Goal: Task Accomplishment & Management: Use online tool/utility

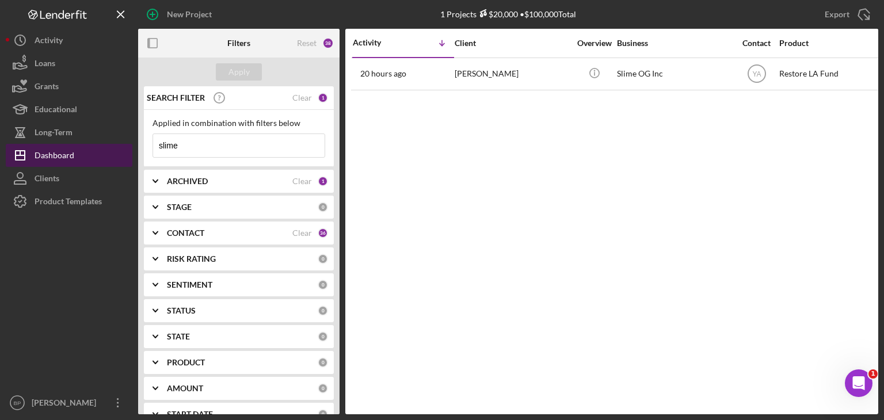
drag, startPoint x: 235, startPoint y: 147, endPoint x: 124, endPoint y: 146, distance: 111.1
click at [124, 146] on div "New Project 1 Projects $20,000 • $100,000 Total slime Export Icon/Export Filter…" at bounding box center [442, 207] width 872 height 414
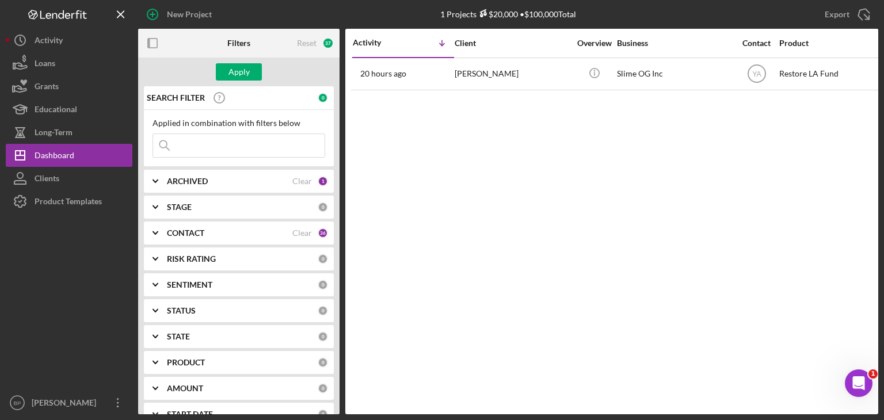
click at [283, 139] on input at bounding box center [238, 145] width 171 height 23
click at [384, 156] on div "Activity Icon/Table Sort Arrow Client Overview Business Contact Product Categor…" at bounding box center [611, 222] width 533 height 386
click at [320, 180] on div "1" at bounding box center [323, 181] width 10 height 10
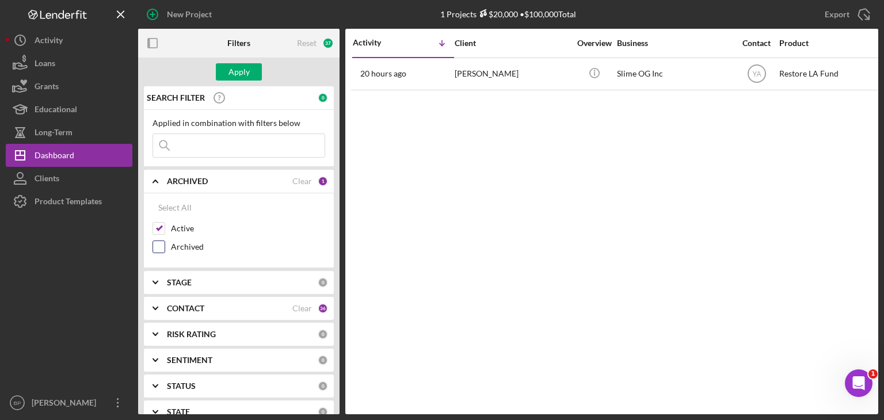
click at [156, 248] on input "Archived" at bounding box center [159, 247] width 12 height 12
checkbox input "true"
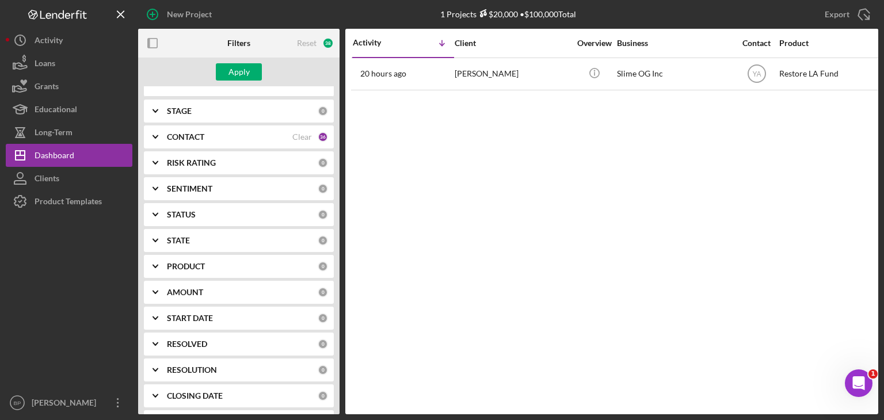
scroll to position [173, 0]
click at [246, 258] on div "PRODUCT 0" at bounding box center [247, 265] width 161 height 23
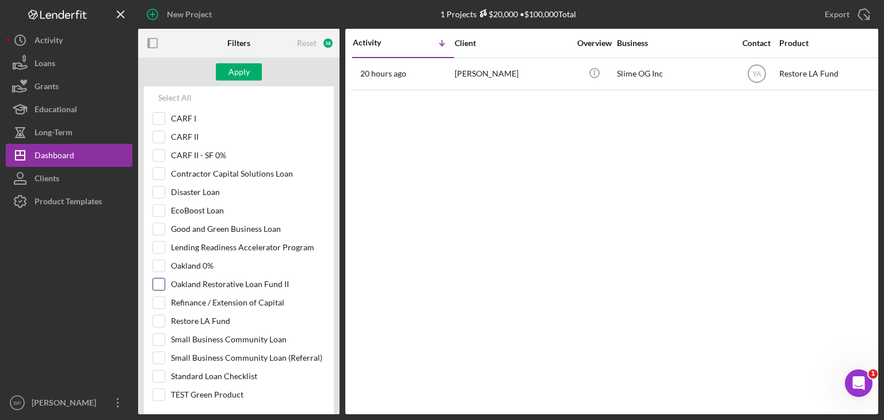
scroll to position [403, 0]
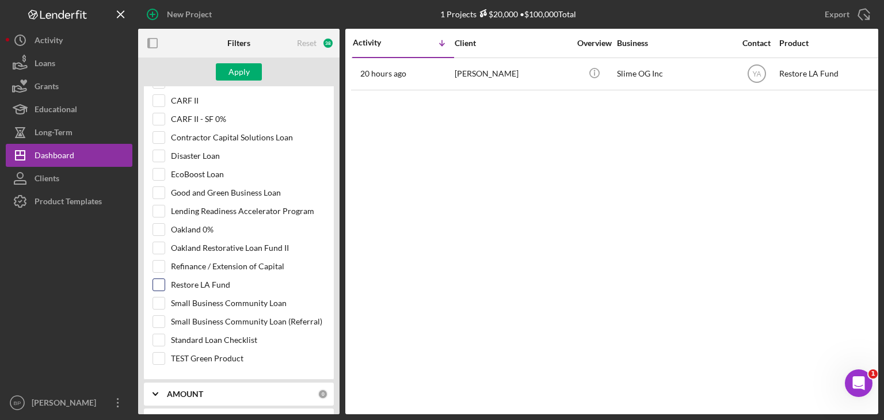
click at [159, 281] on input "Restore LA Fund" at bounding box center [159, 285] width 12 height 12
checkbox input "true"
click at [231, 77] on div "Apply" at bounding box center [238, 71] width 21 height 17
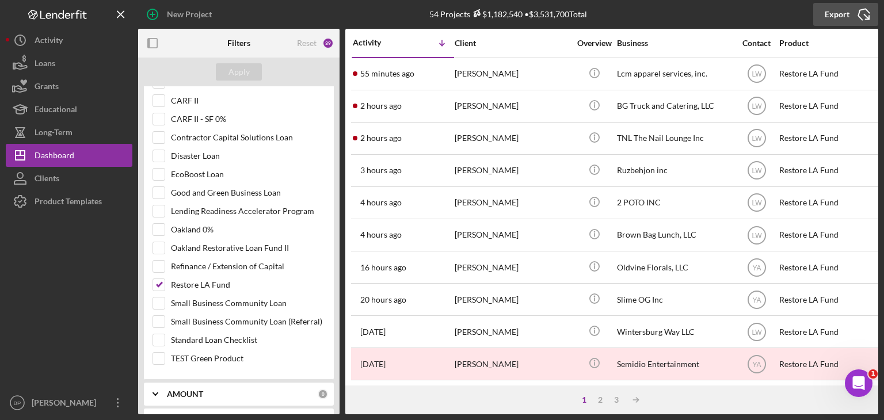
click at [861, 16] on icon "Icon/Export" at bounding box center [863, 14] width 29 height 29
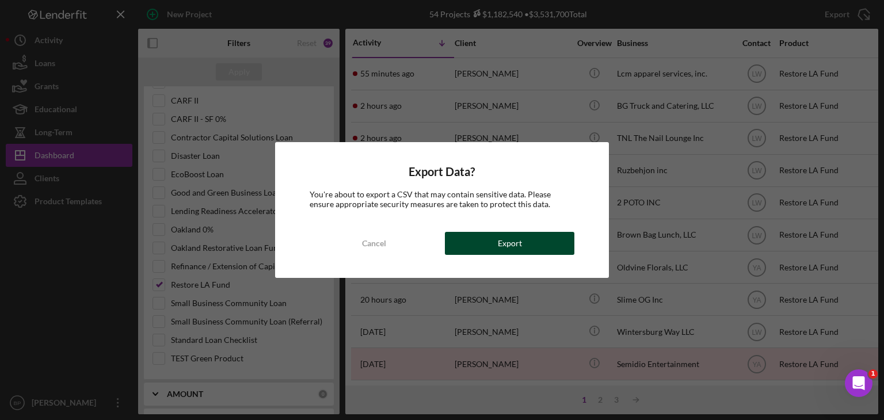
click at [518, 247] on div "Export" at bounding box center [510, 243] width 24 height 23
